Goal: Task Accomplishment & Management: Manage account settings

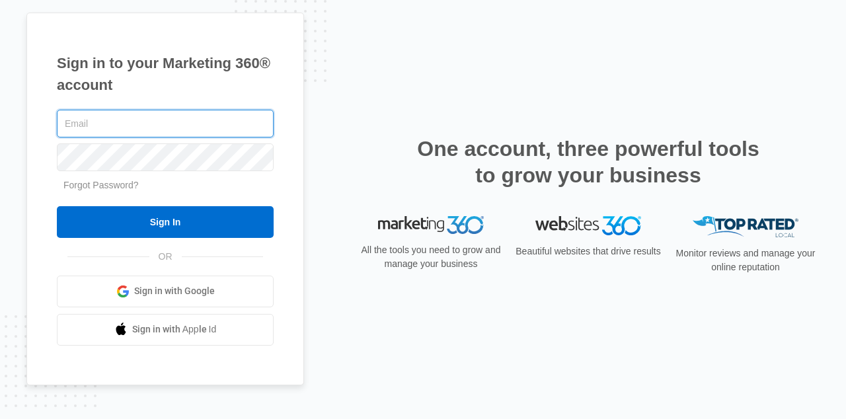
type input "[EMAIL_ADDRESS][DOMAIN_NAME]"
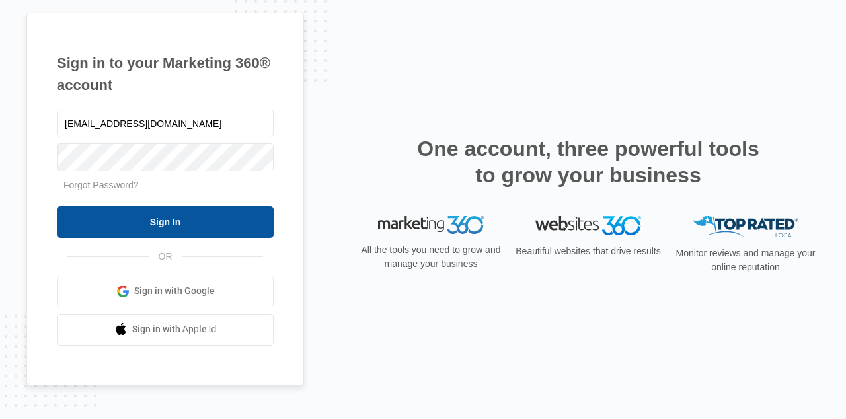
click at [204, 218] on input "Sign In" at bounding box center [165, 222] width 217 height 32
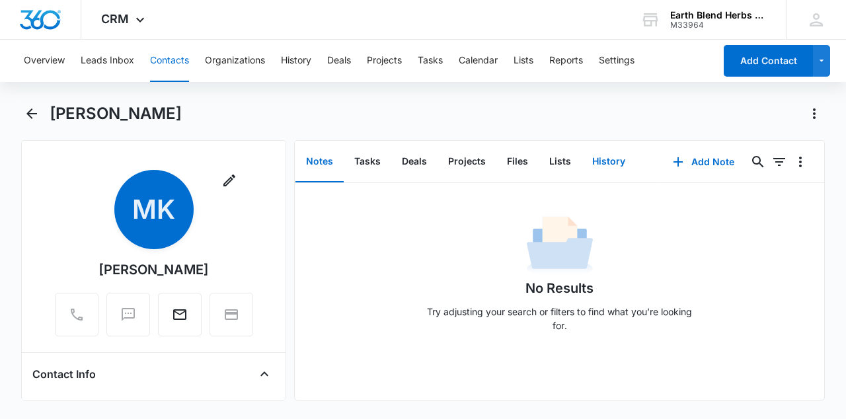
click at [592, 158] on button "History" at bounding box center [609, 162] width 54 height 41
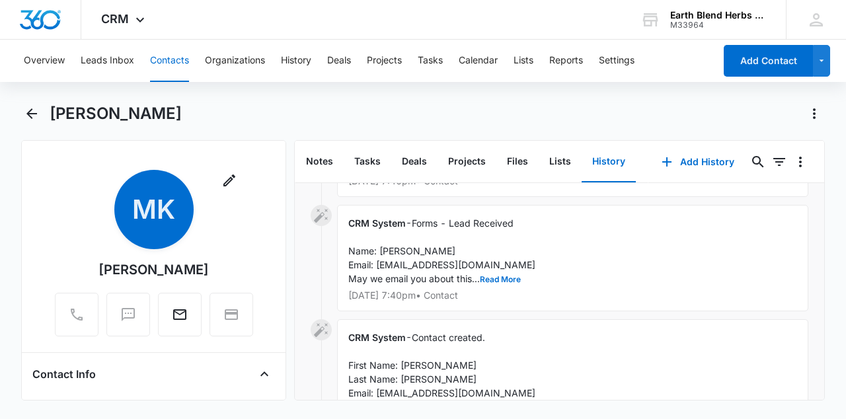
scroll to position [302, 0]
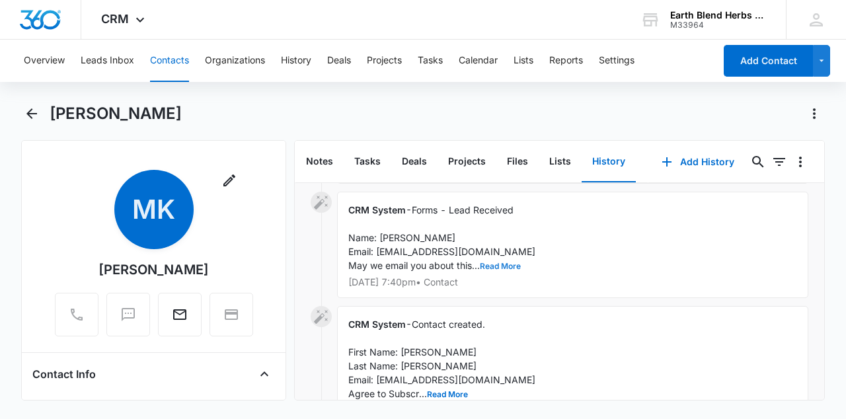
click at [500, 263] on button "Read More" at bounding box center [500, 267] width 41 height 8
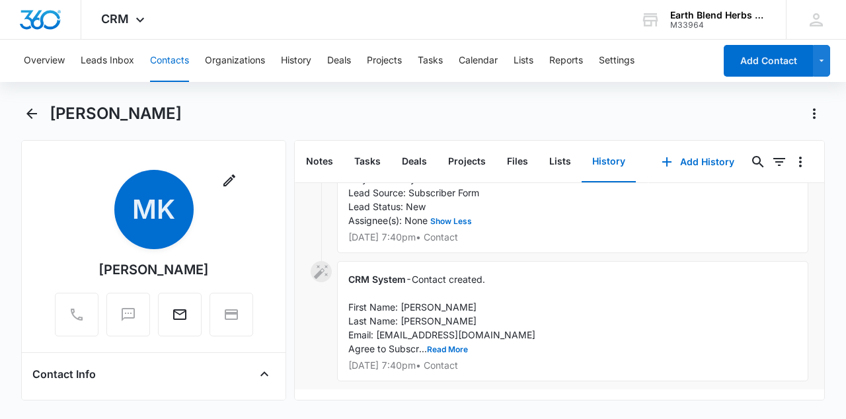
scroll to position [0, 0]
click at [444, 346] on button "Read More" at bounding box center [447, 350] width 41 height 8
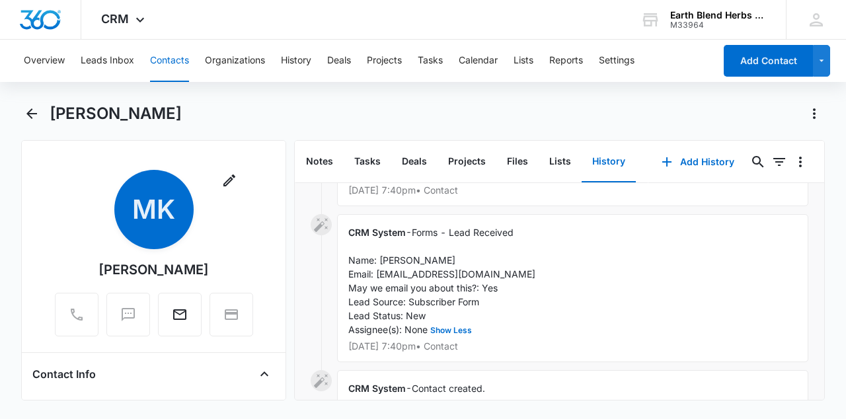
scroll to position [277, 0]
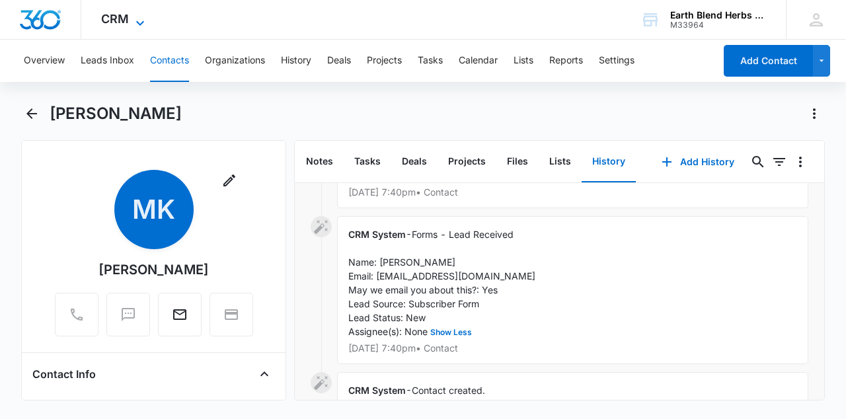
click at [128, 12] on span "CRM" at bounding box center [115, 19] width 28 height 14
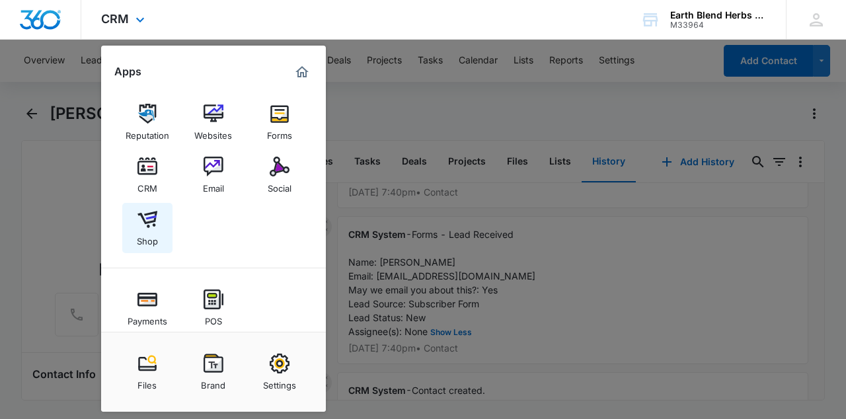
click at [153, 220] on img at bounding box center [148, 220] width 20 height 20
